Goal: Task Accomplishment & Management: Manage account settings

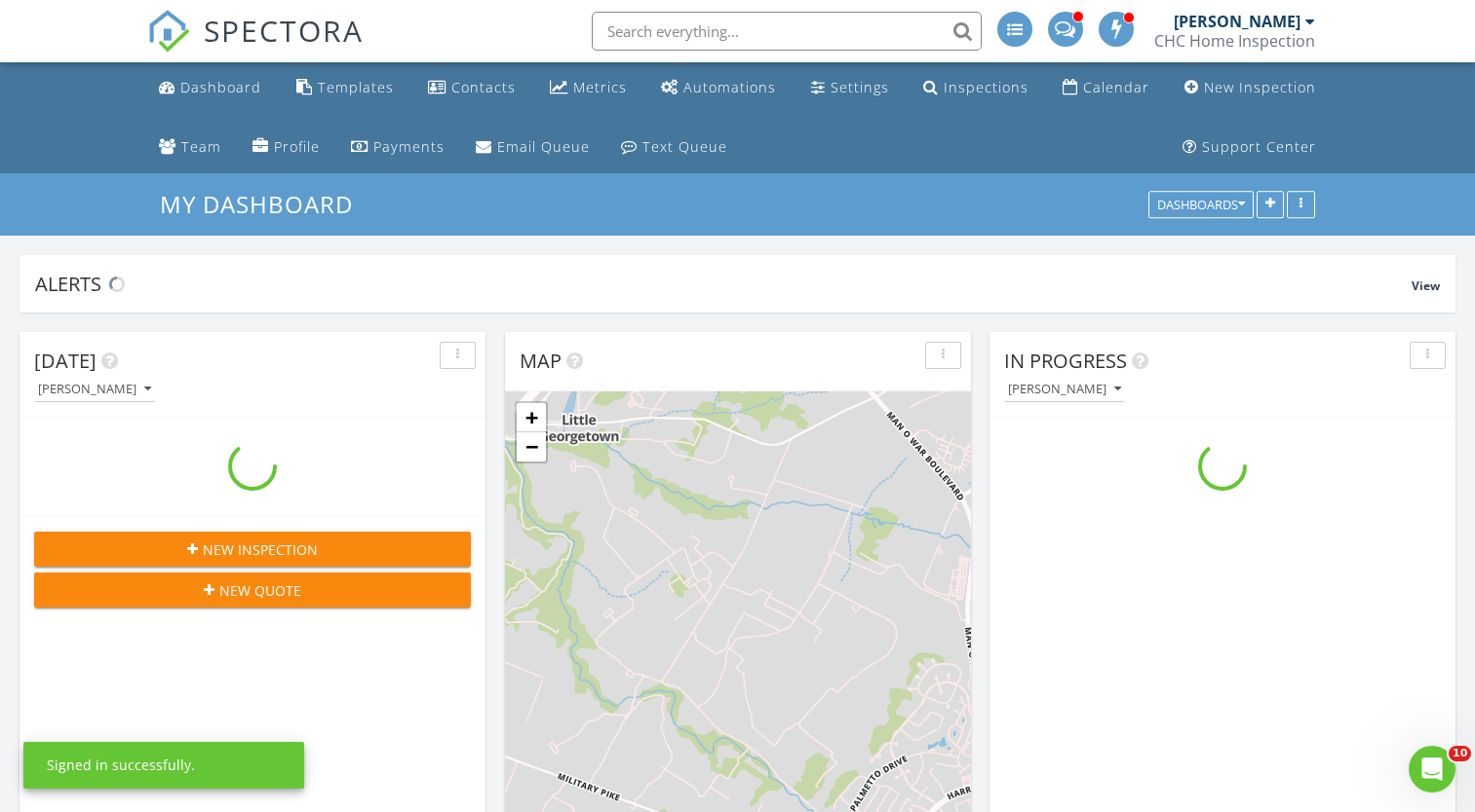
scroll to position [419, 466]
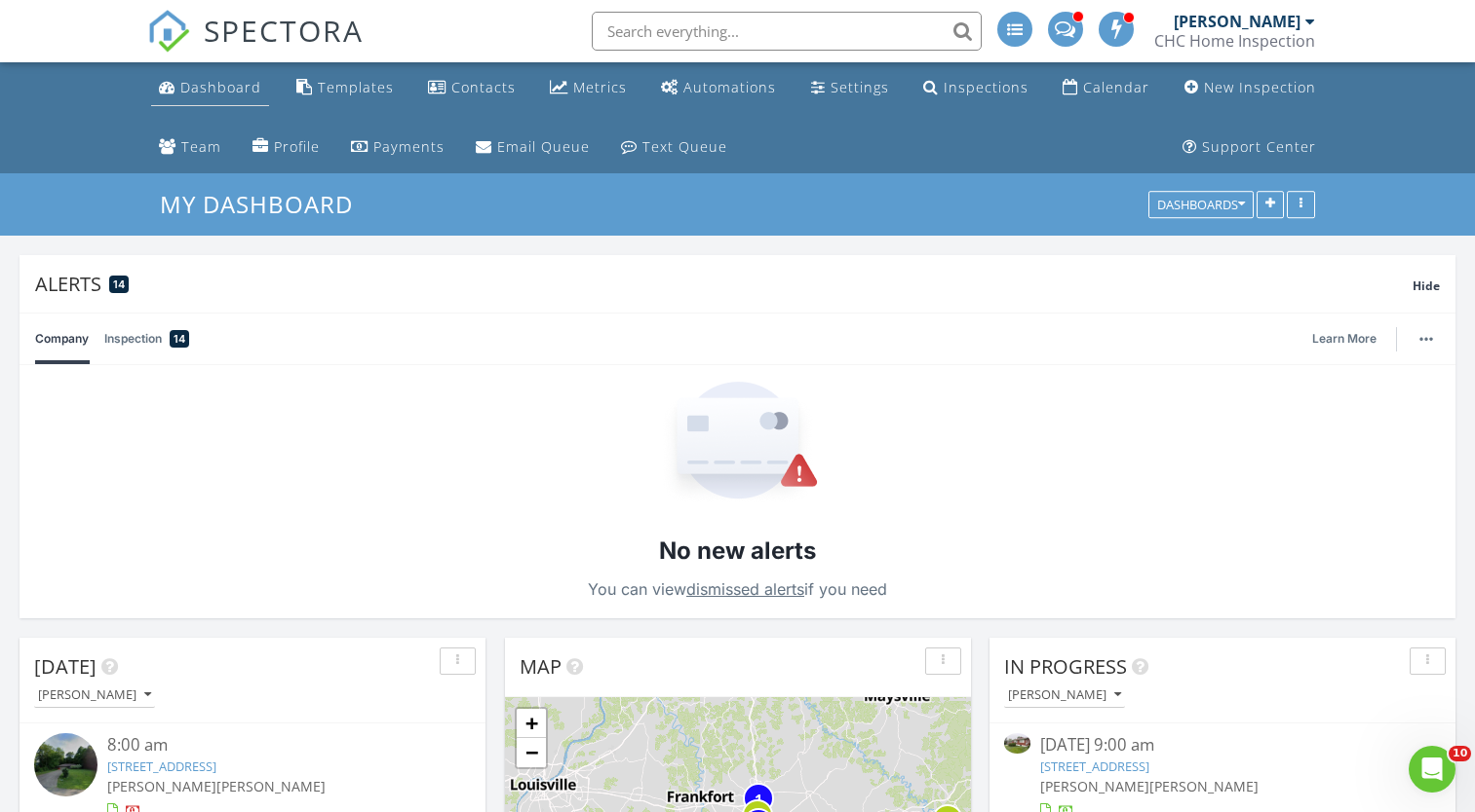
click at [247, 94] on div "Dashboard" at bounding box center [221, 87] width 80 height 19
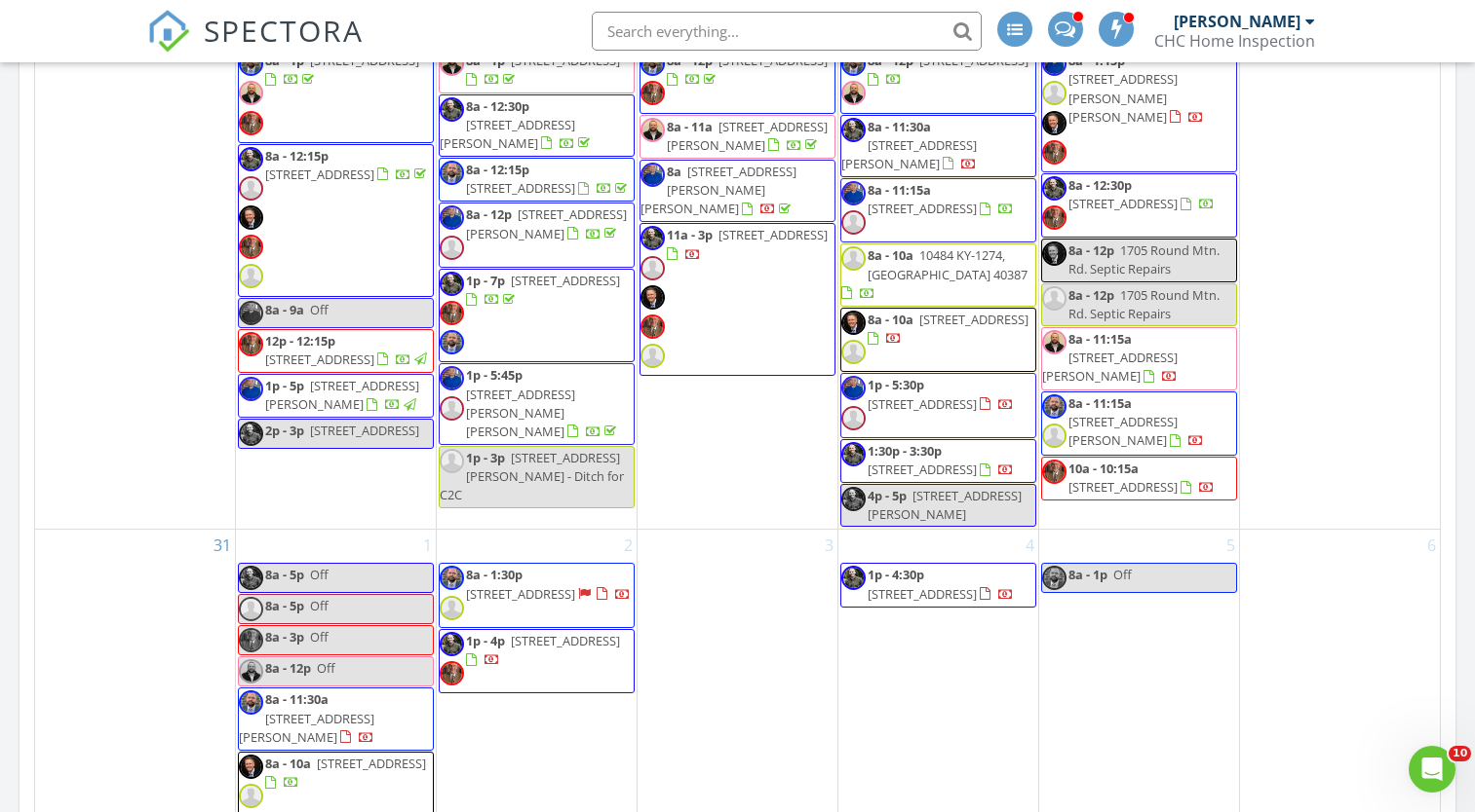
scroll to position [2435, 0]
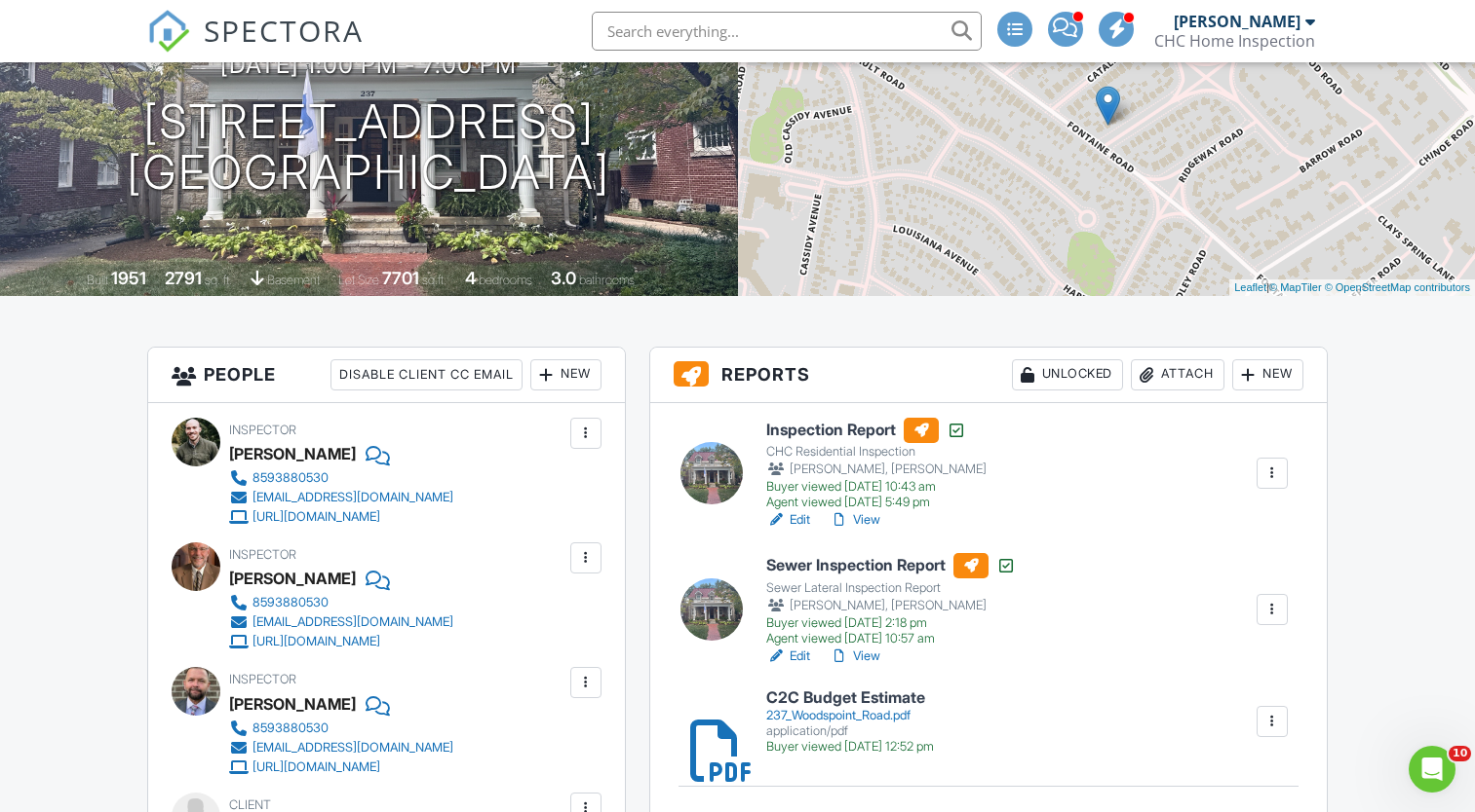
scroll to position [390, 0]
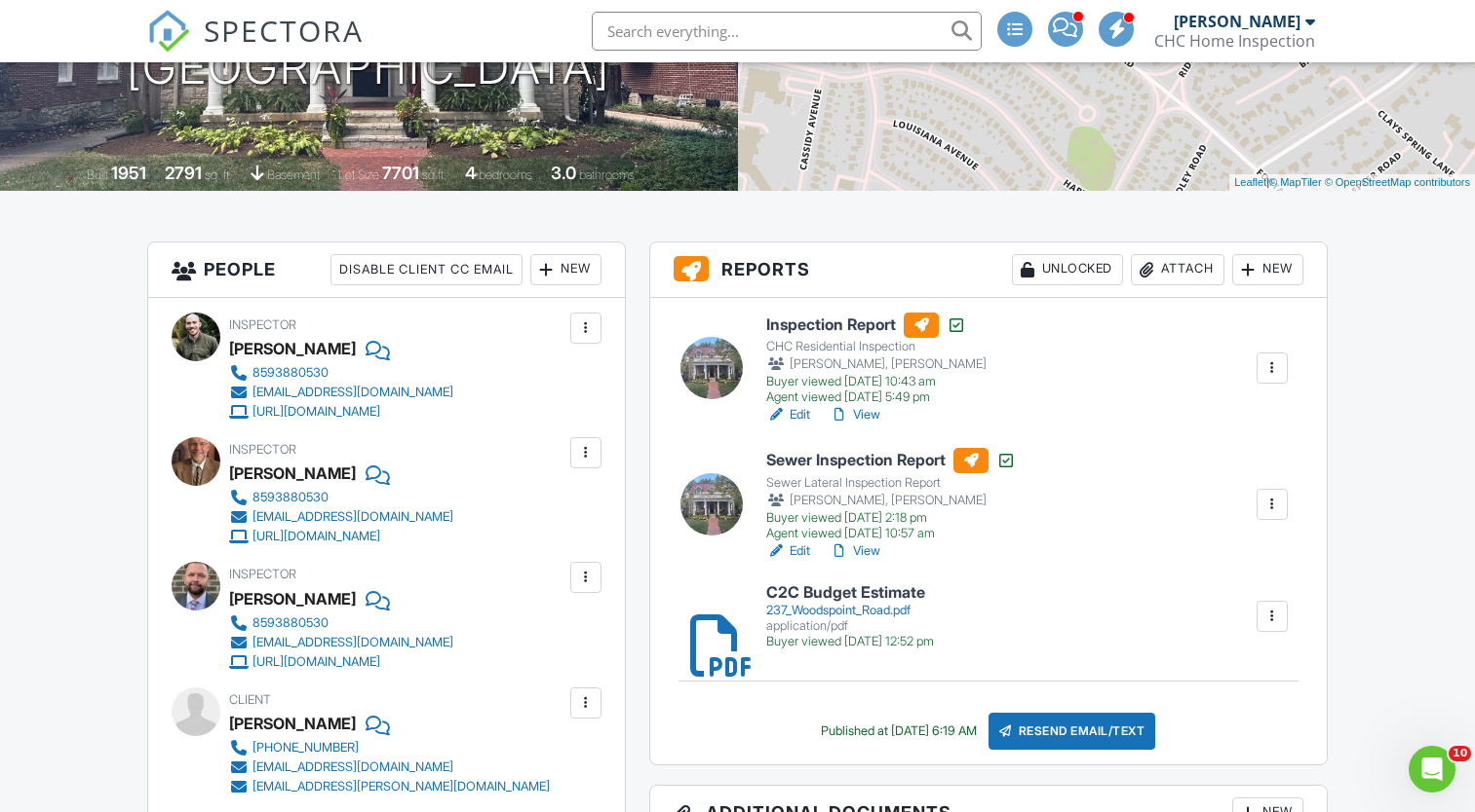
click at [864, 551] on link "View" at bounding box center [854, 552] width 51 height 20
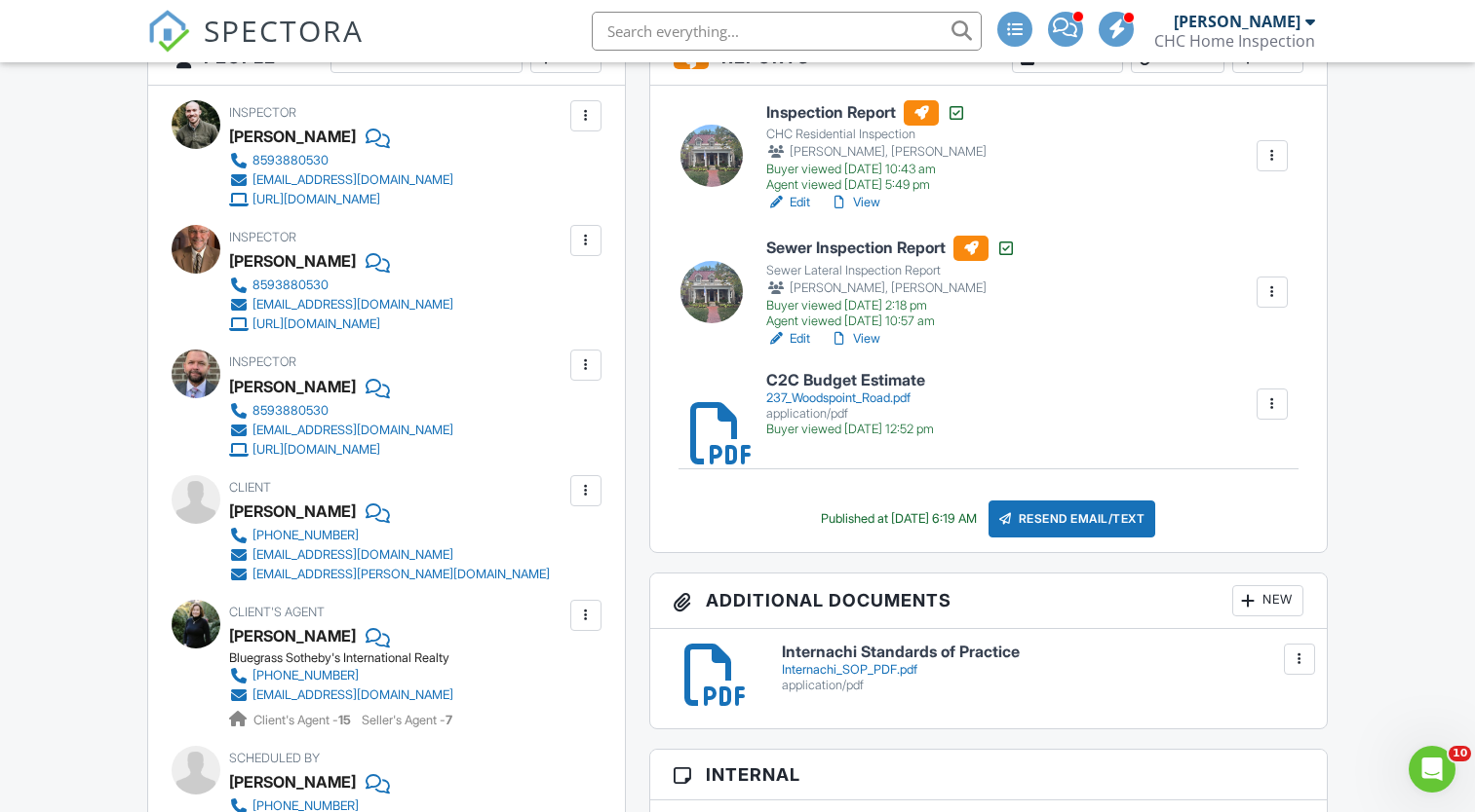
scroll to position [585, 0]
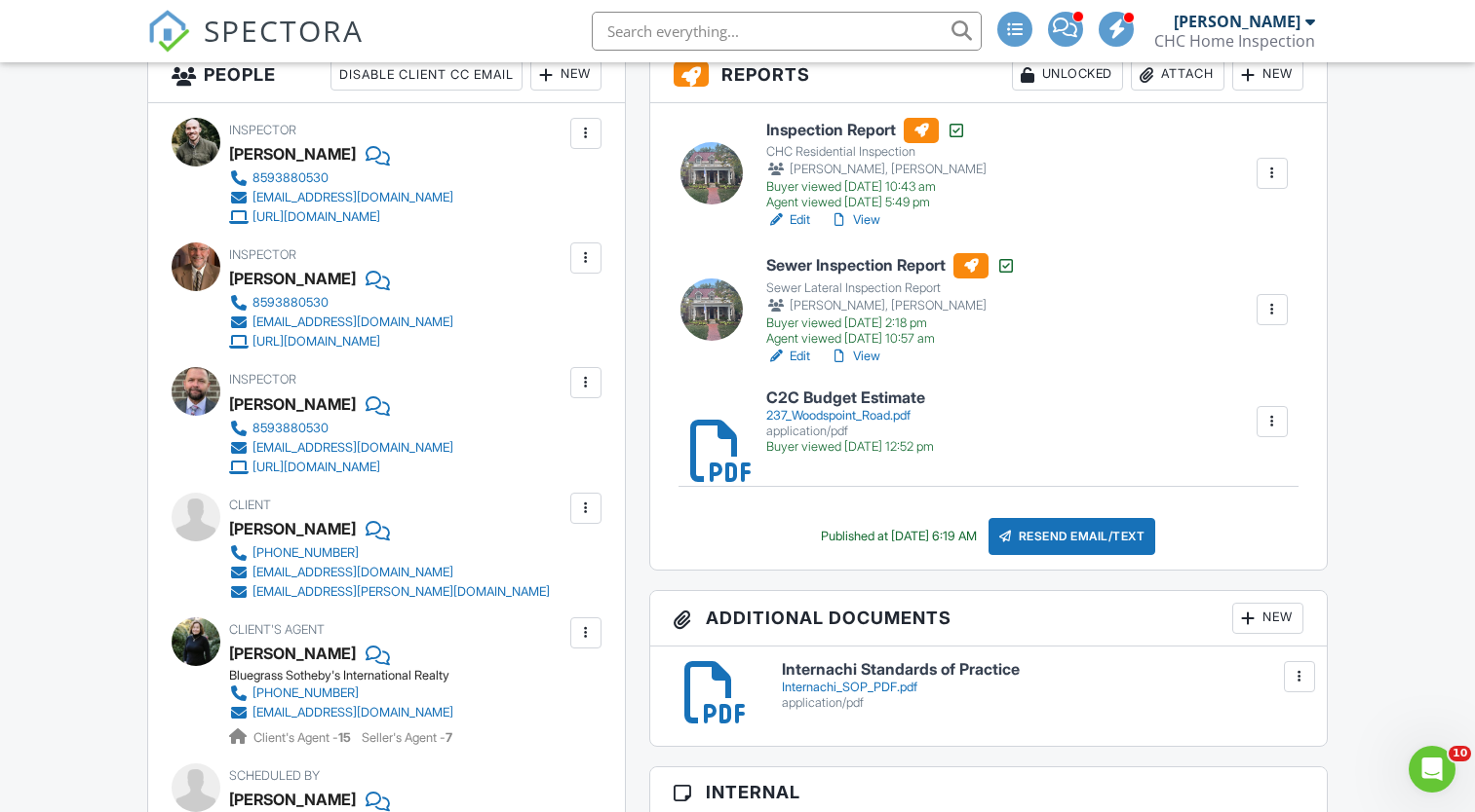
click at [859, 358] on link "View" at bounding box center [854, 356] width 51 height 20
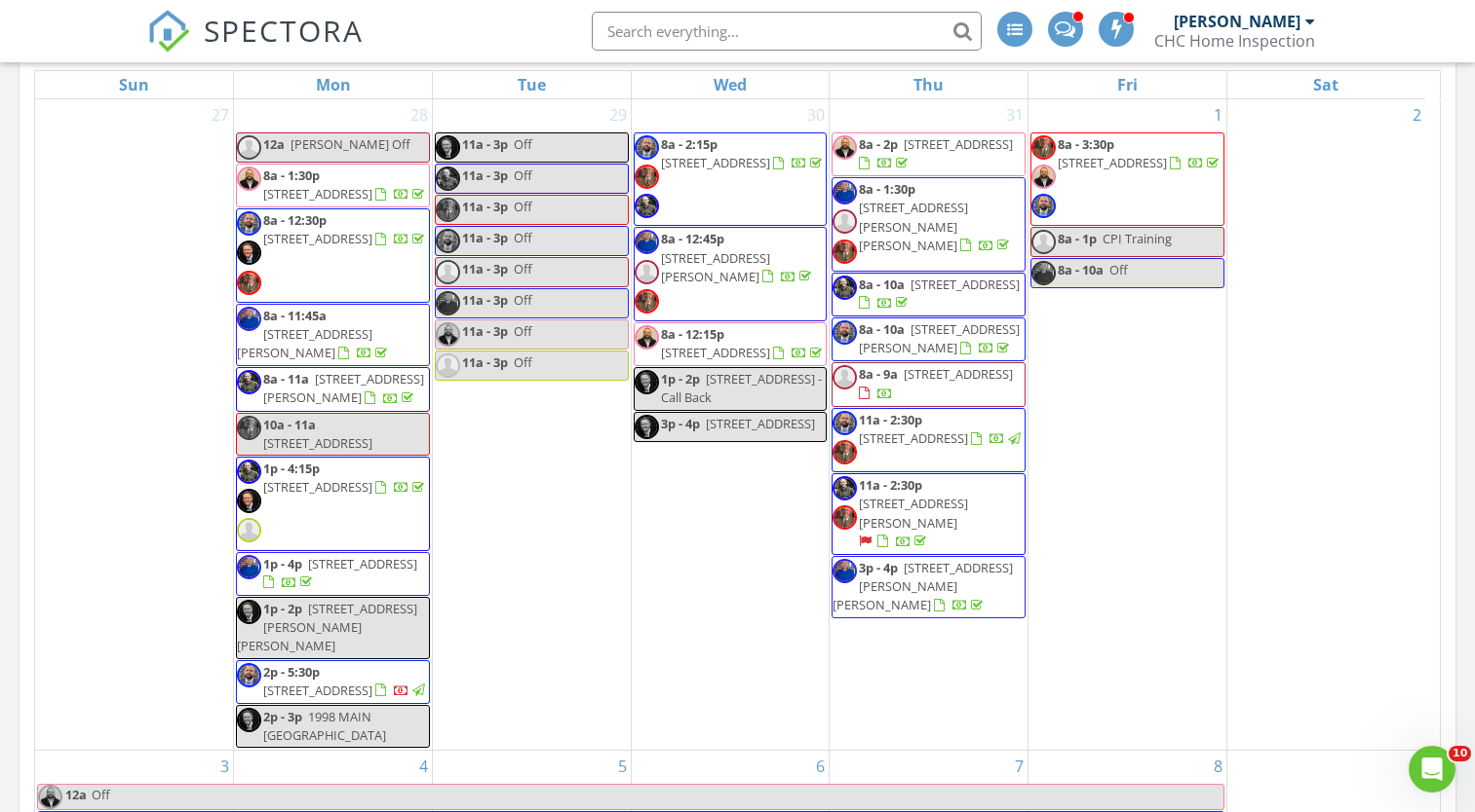
scroll to position [1267, 0]
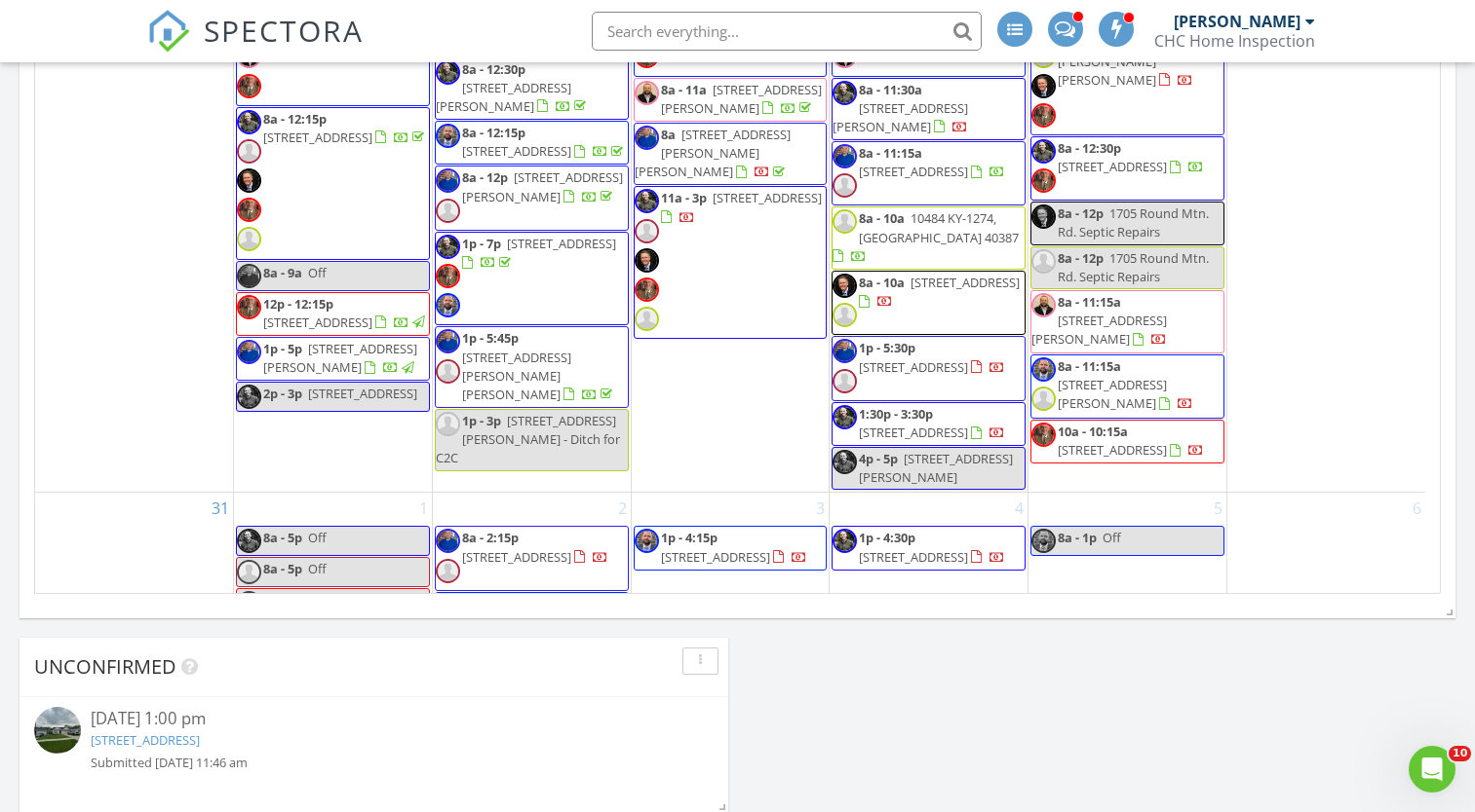
scroll to position [2435, 0]
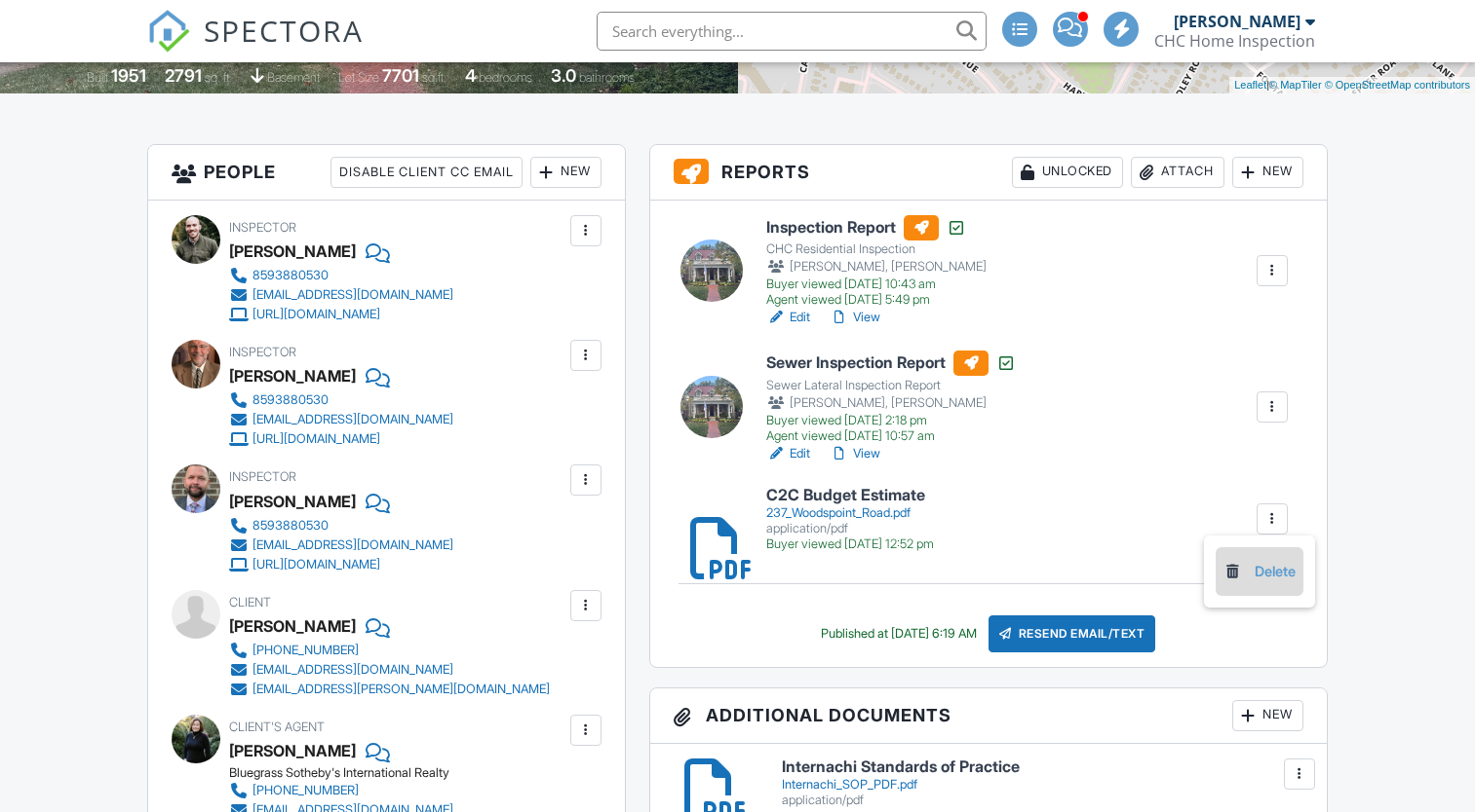
click at [1262, 566] on link "Delete" at bounding box center [1259, 572] width 73 height 22
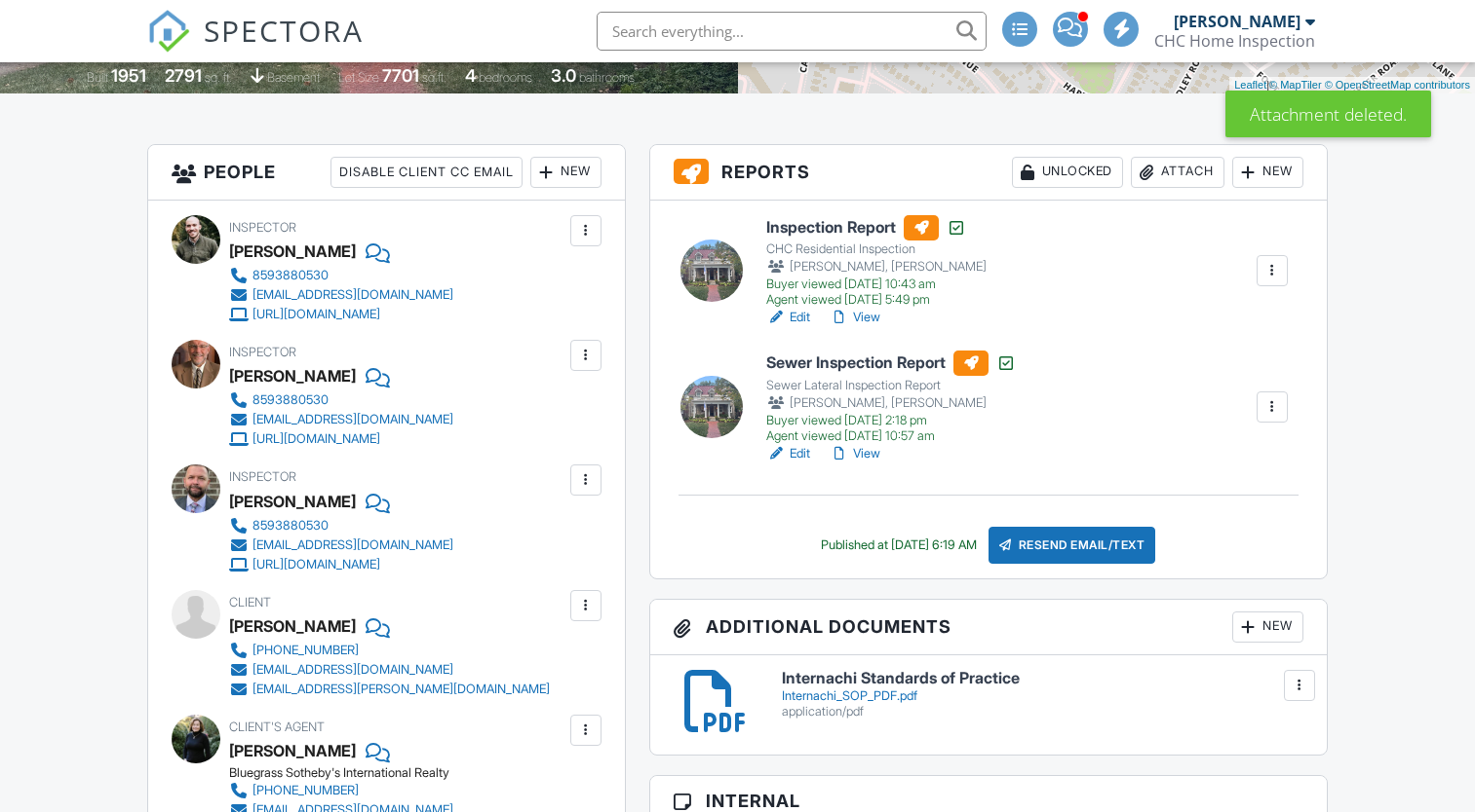
click at [1140, 174] on div at bounding box center [1147, 173] width 20 height 20
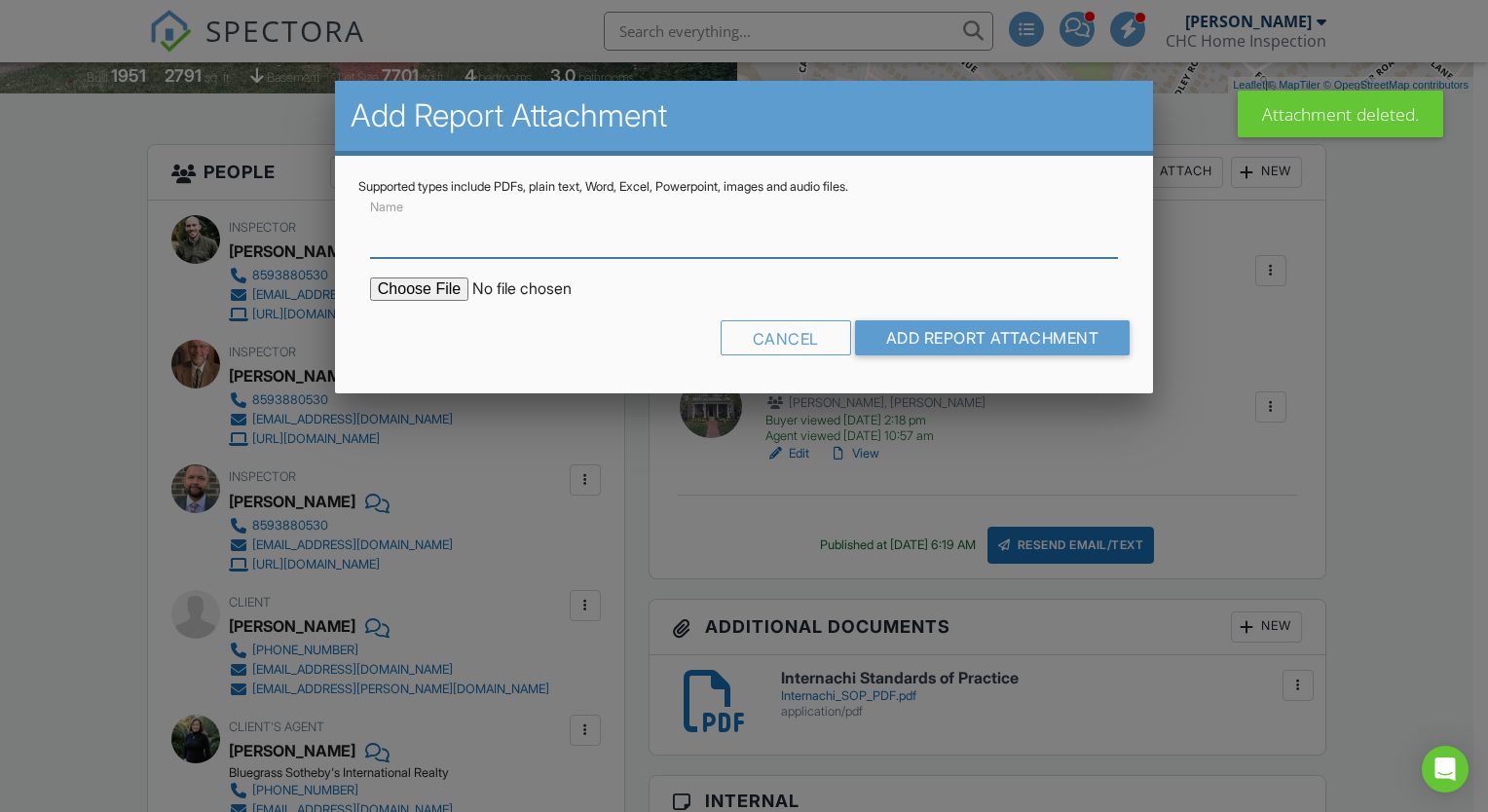
click at [738, 253] on input "Name" at bounding box center [744, 234] width 748 height 48
click at [488, 246] on input "Name" at bounding box center [744, 234] width 748 height 48
type input "C2C Budget Estimate"
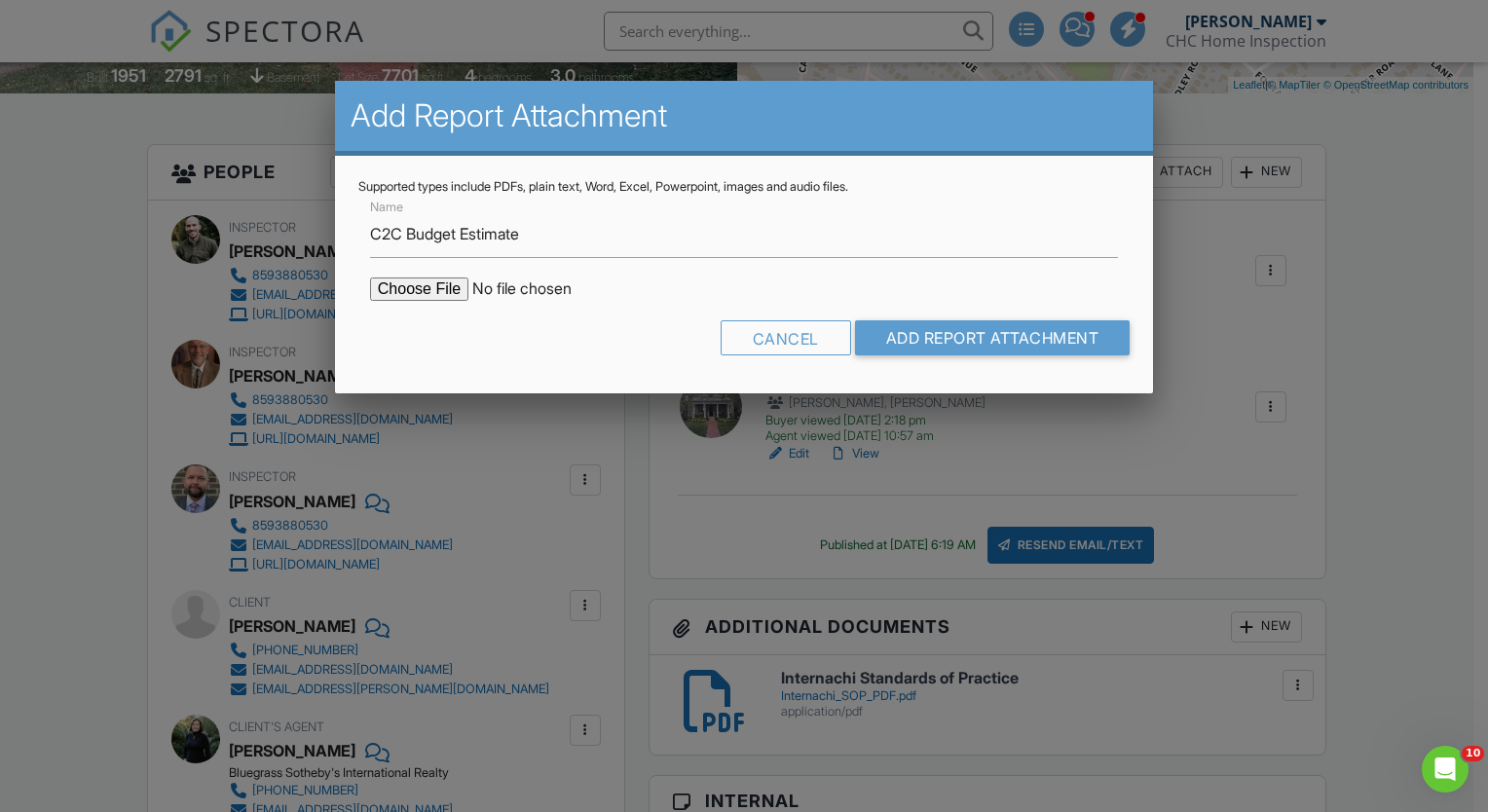
click at [429, 288] on input "file" at bounding box center [536, 290] width 332 height 24
type input "C:\fakepath\237 Woodspoint Road.pdf"
click at [874, 341] on input "Add Report Attachment" at bounding box center [994, 338] width 276 height 35
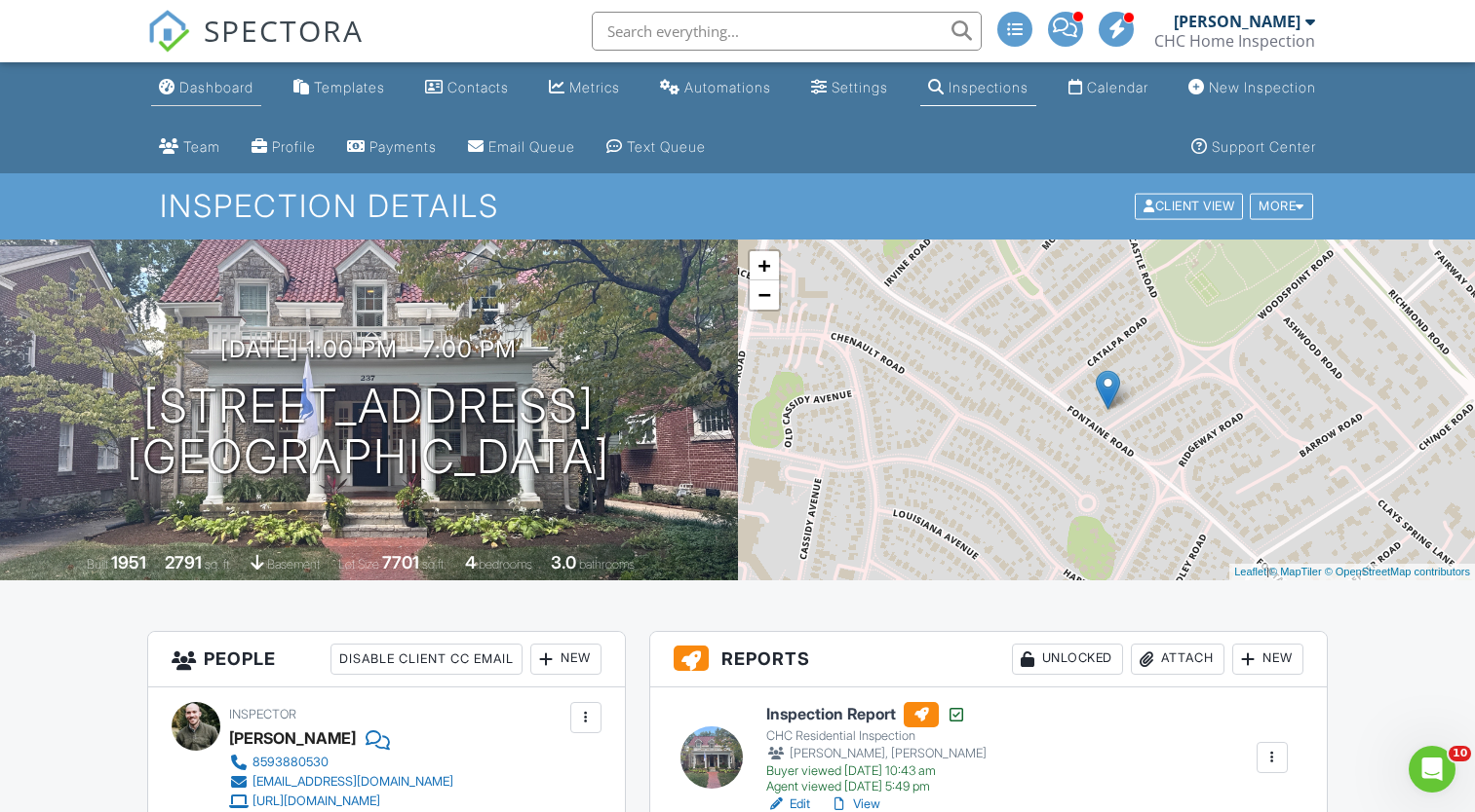
click at [234, 91] on div "Dashboard" at bounding box center [217, 86] width 74 height 17
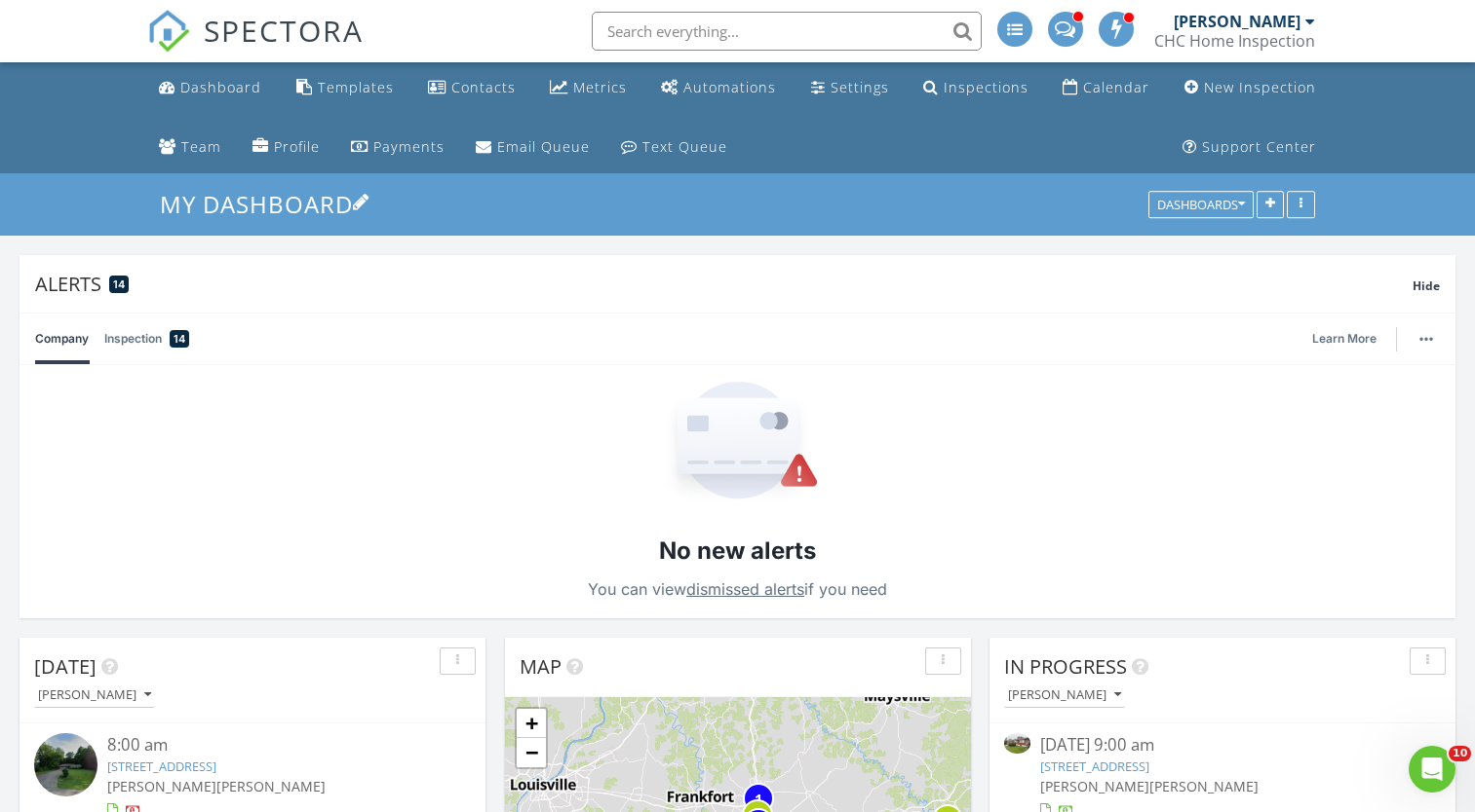
drag, startPoint x: 0, startPoint y: 0, endPoint x: 490, endPoint y: 204, distance: 530.8
click at [490, 204] on h3 "My Dashboard" at bounding box center [737, 203] width 1155 height 30
click at [583, 92] on div "Metrics" at bounding box center [600, 87] width 54 height 19
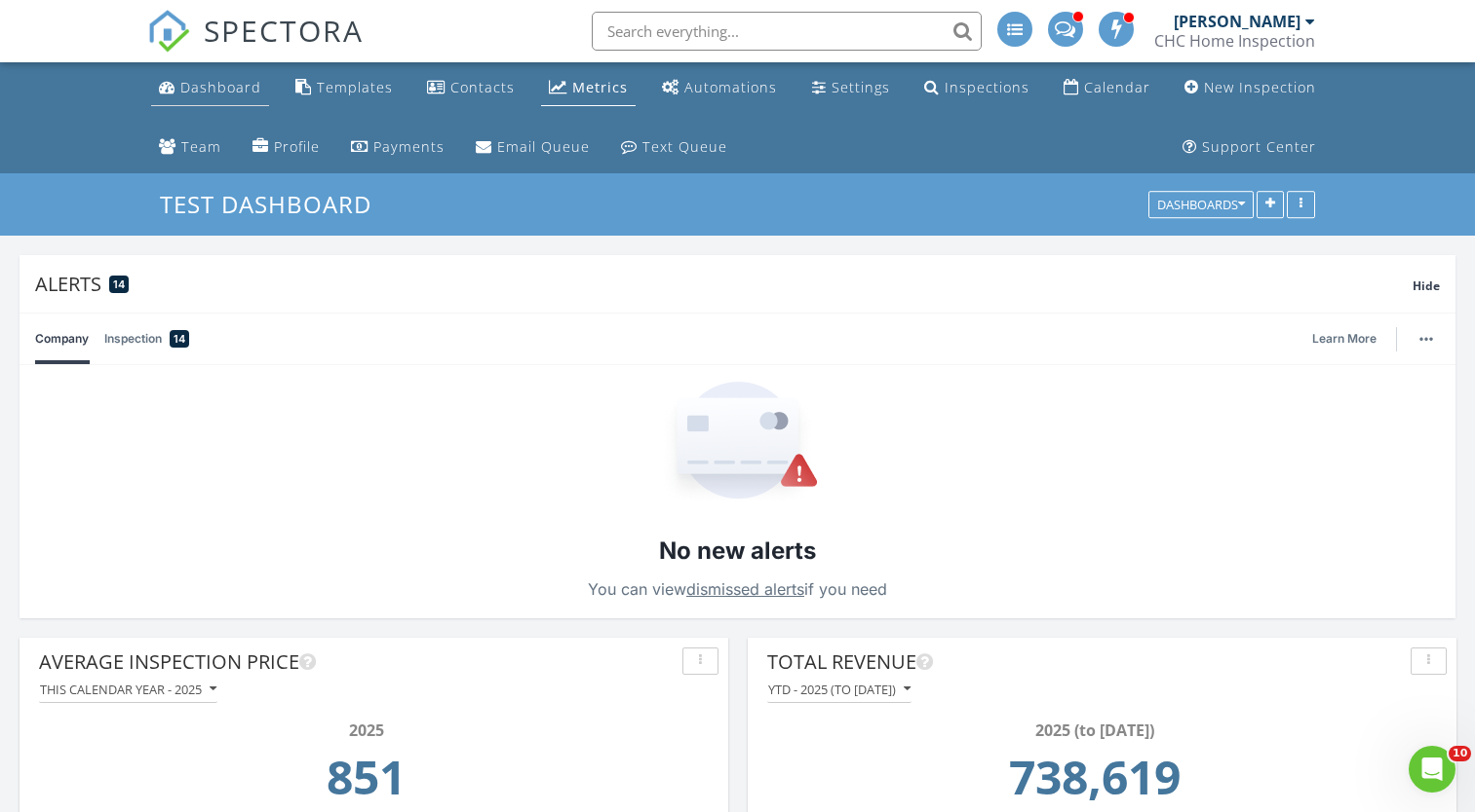
click at [248, 83] on div "Dashboard" at bounding box center [221, 87] width 80 height 19
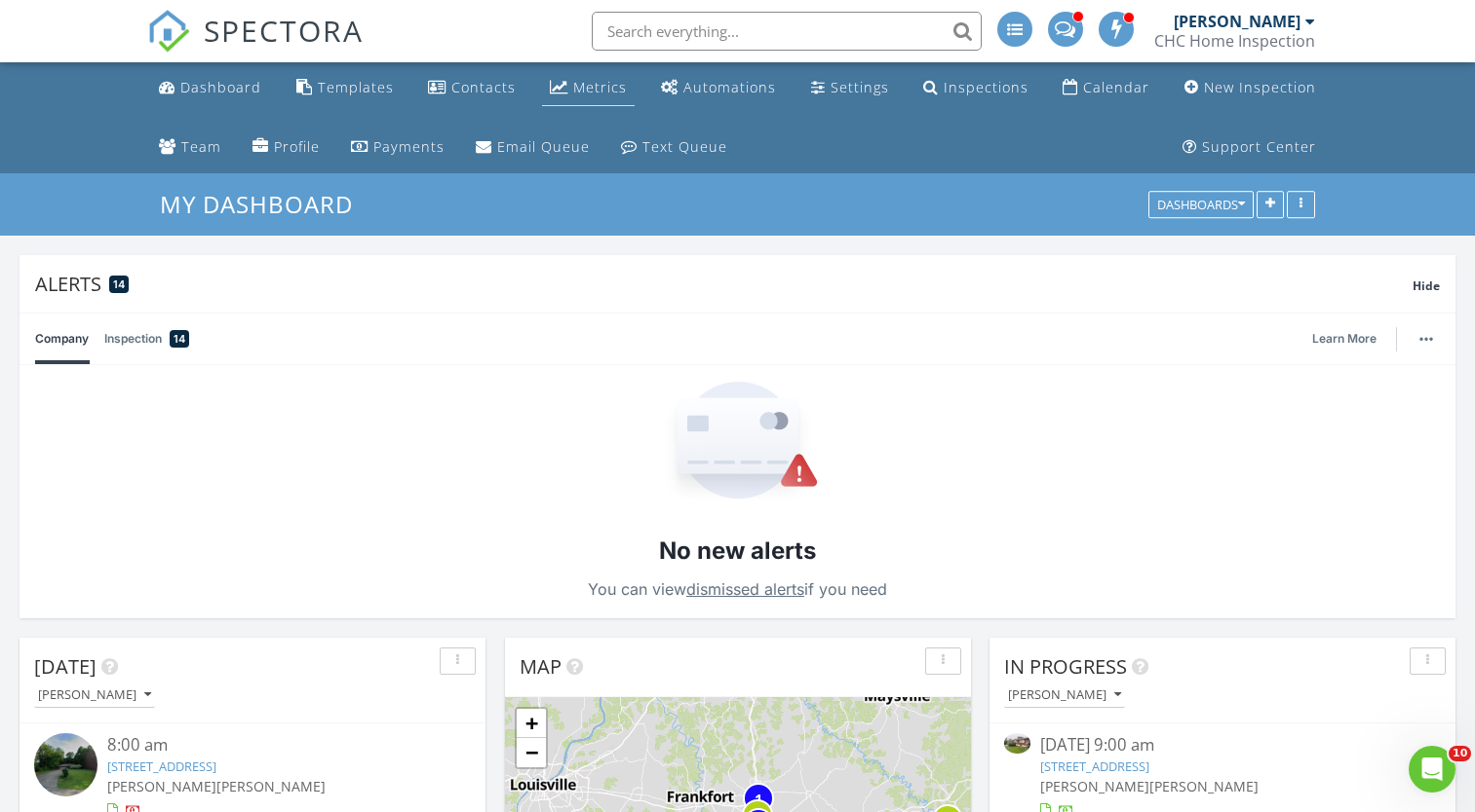
click at [569, 80] on link "Metrics" at bounding box center [588, 88] width 92 height 36
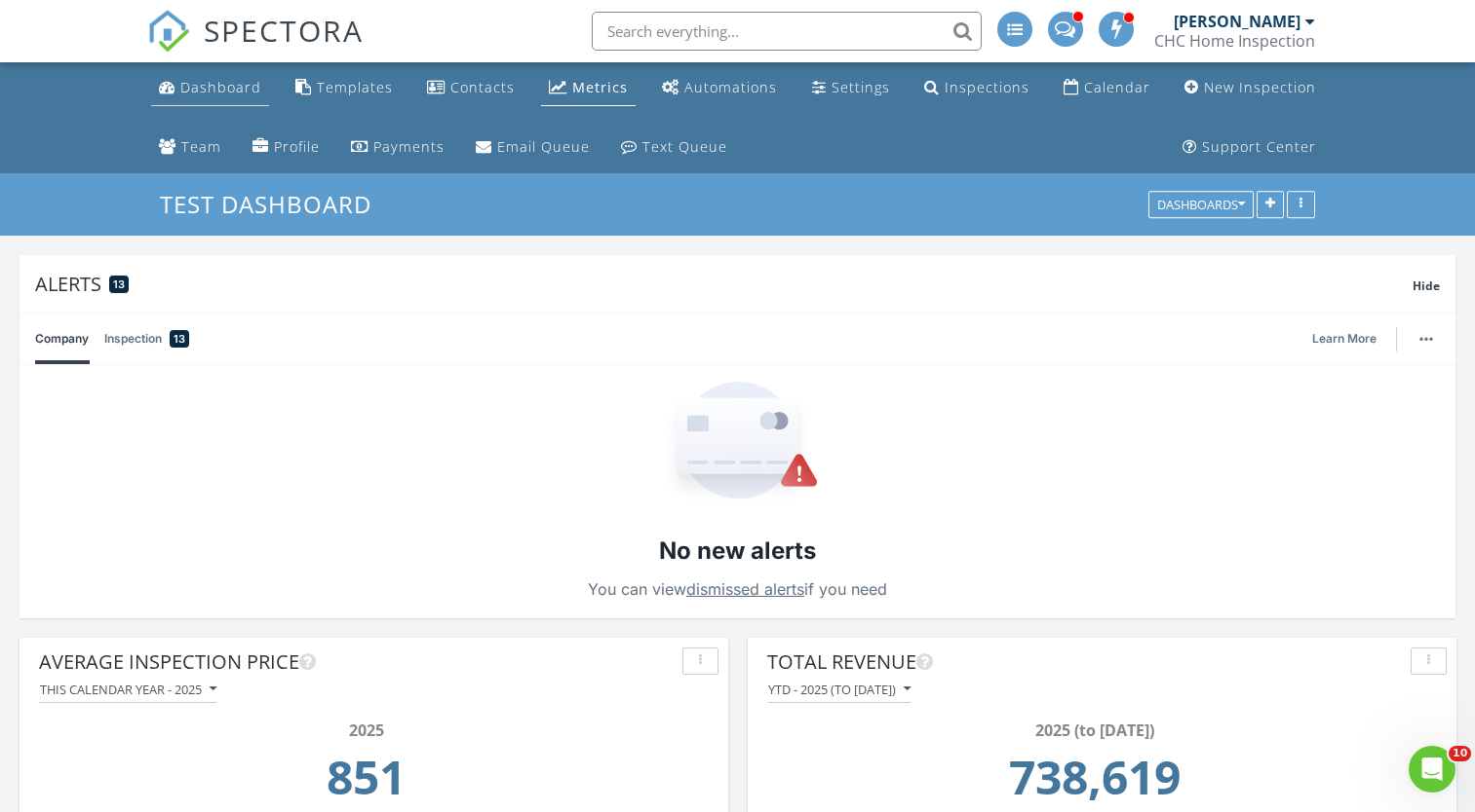
click at [243, 90] on div "Dashboard" at bounding box center [221, 87] width 80 height 19
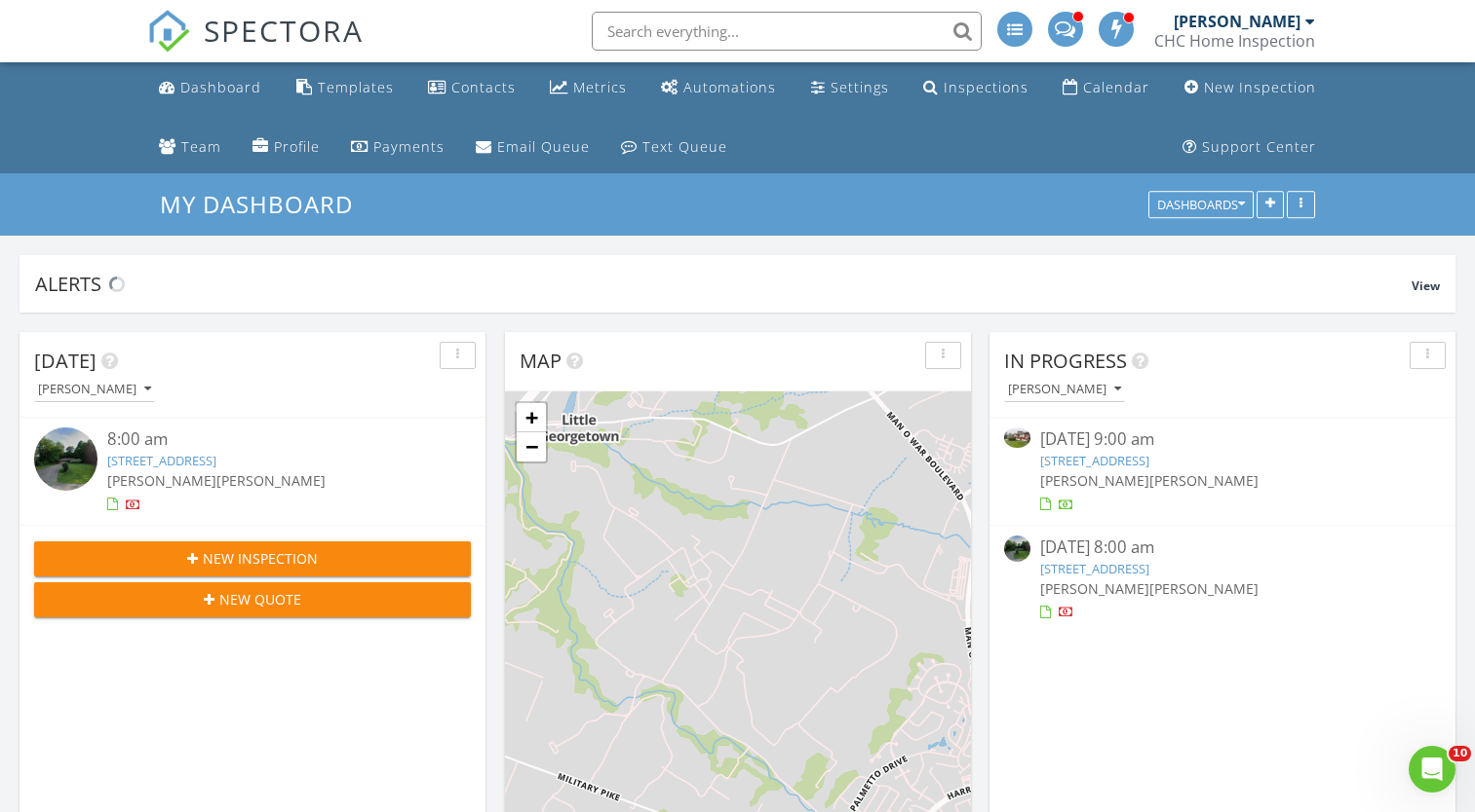
scroll to position [419, 466]
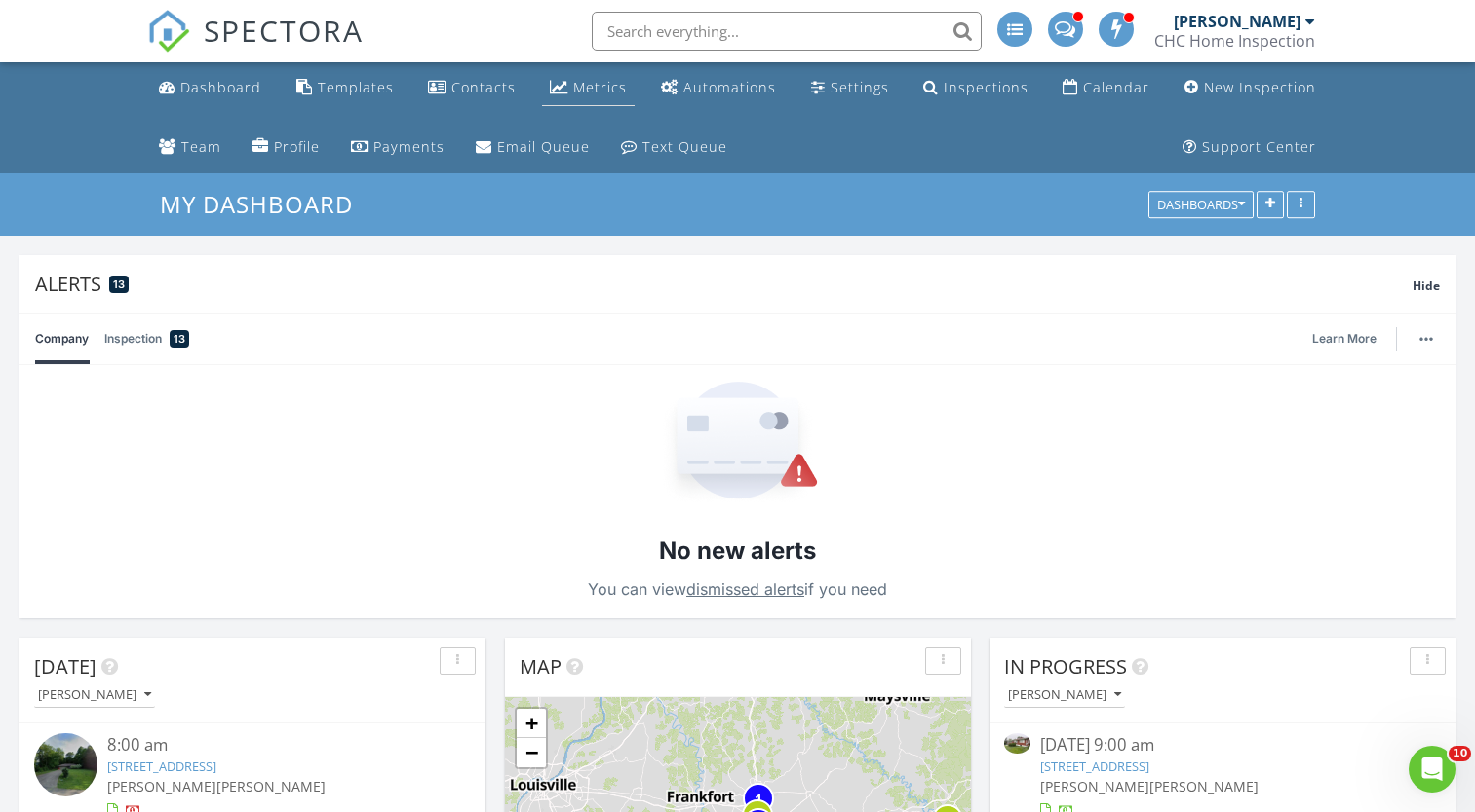
click at [564, 89] on div "Metrics" at bounding box center [558, 86] width 19 height 16
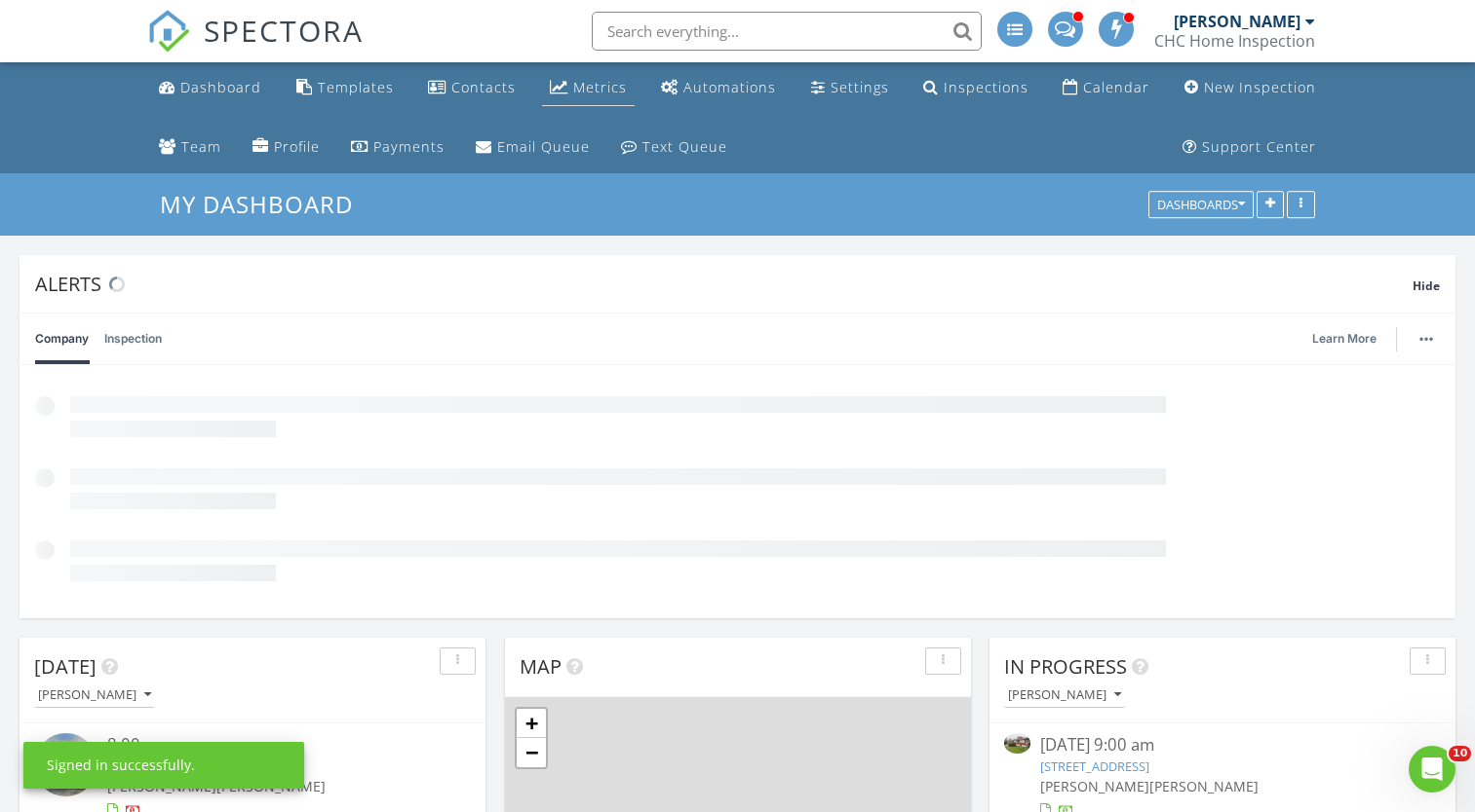
click at [571, 88] on link "Metrics" at bounding box center [588, 88] width 92 height 36
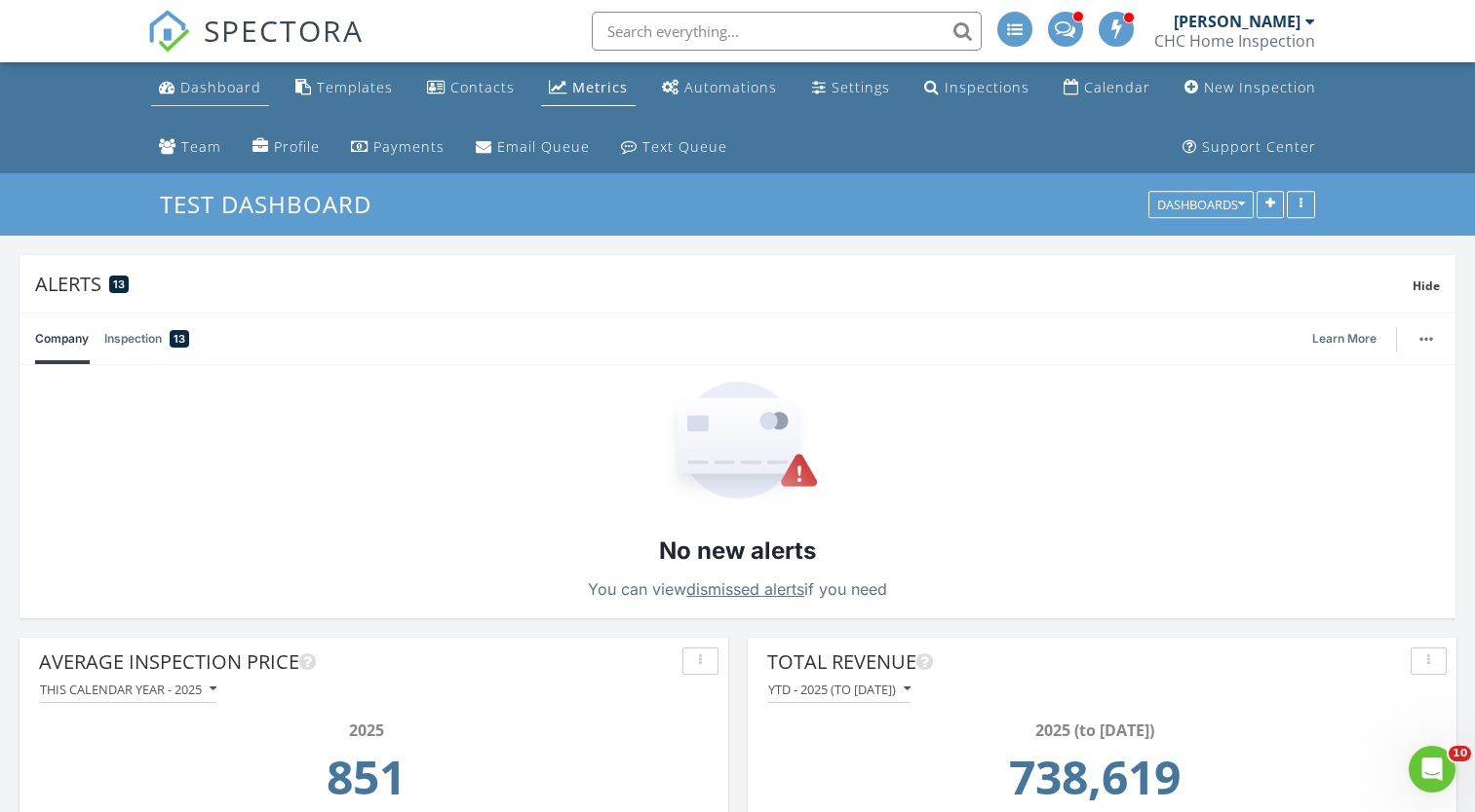
click at [228, 89] on div "Dashboard" at bounding box center [221, 87] width 80 height 19
